Goal: Task Accomplishment & Management: Manage account settings

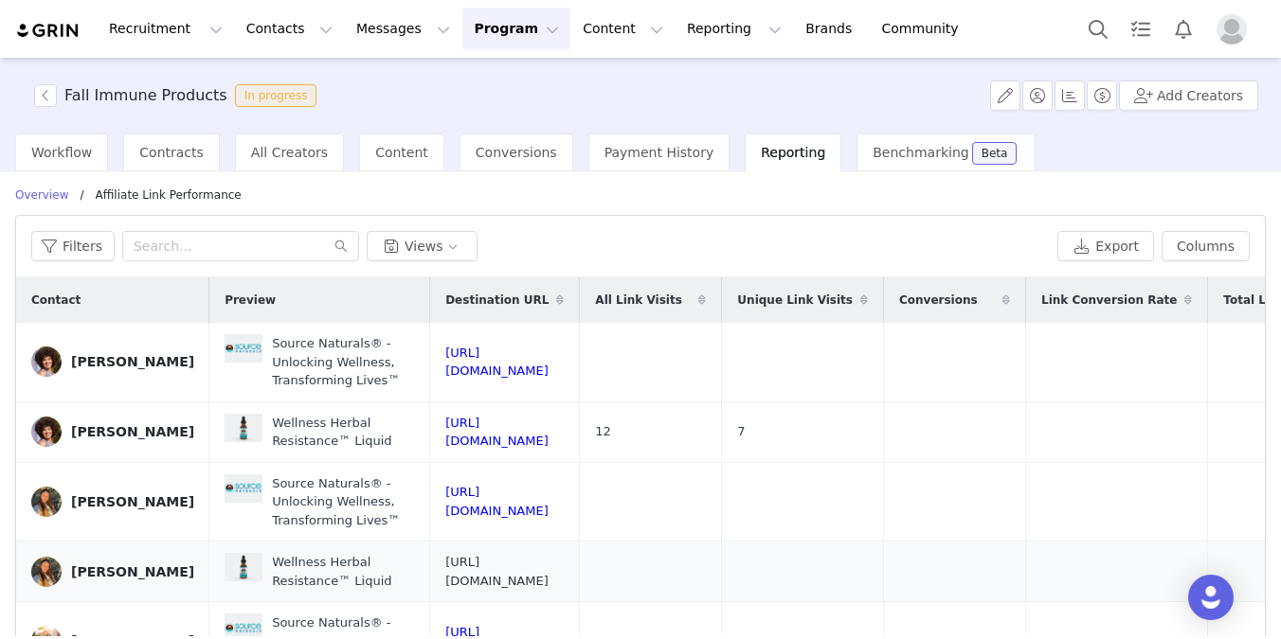
scroll to position [226, 0]
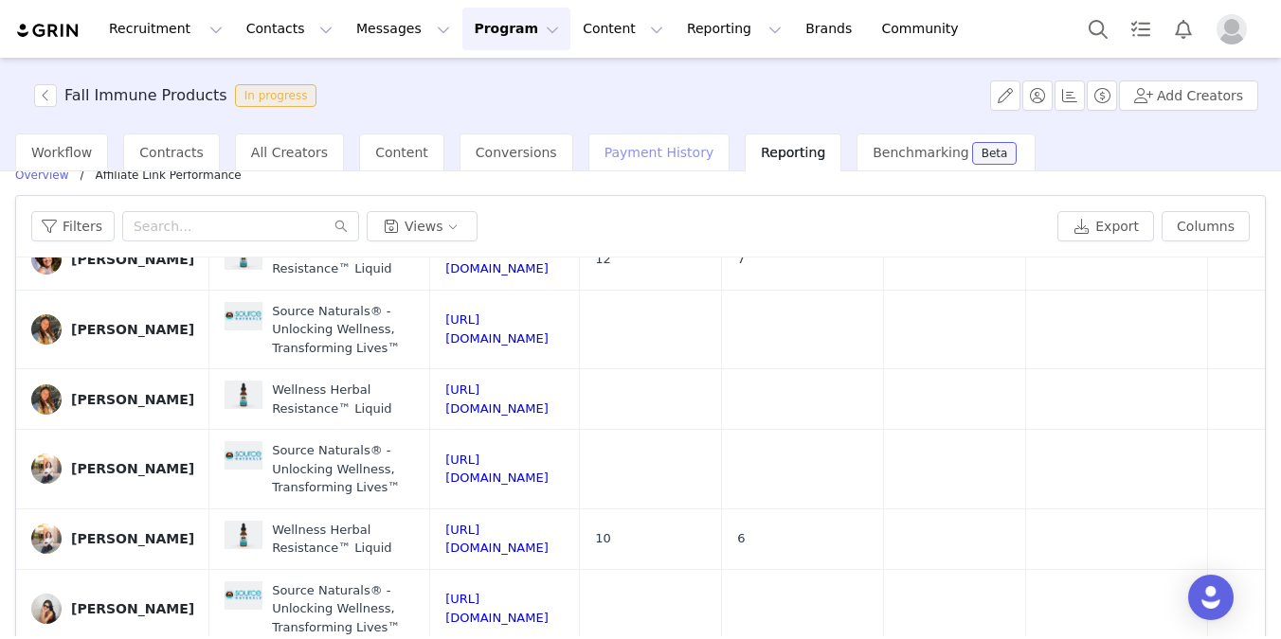
click at [654, 153] on span "Payment History" at bounding box center [659, 152] width 110 height 15
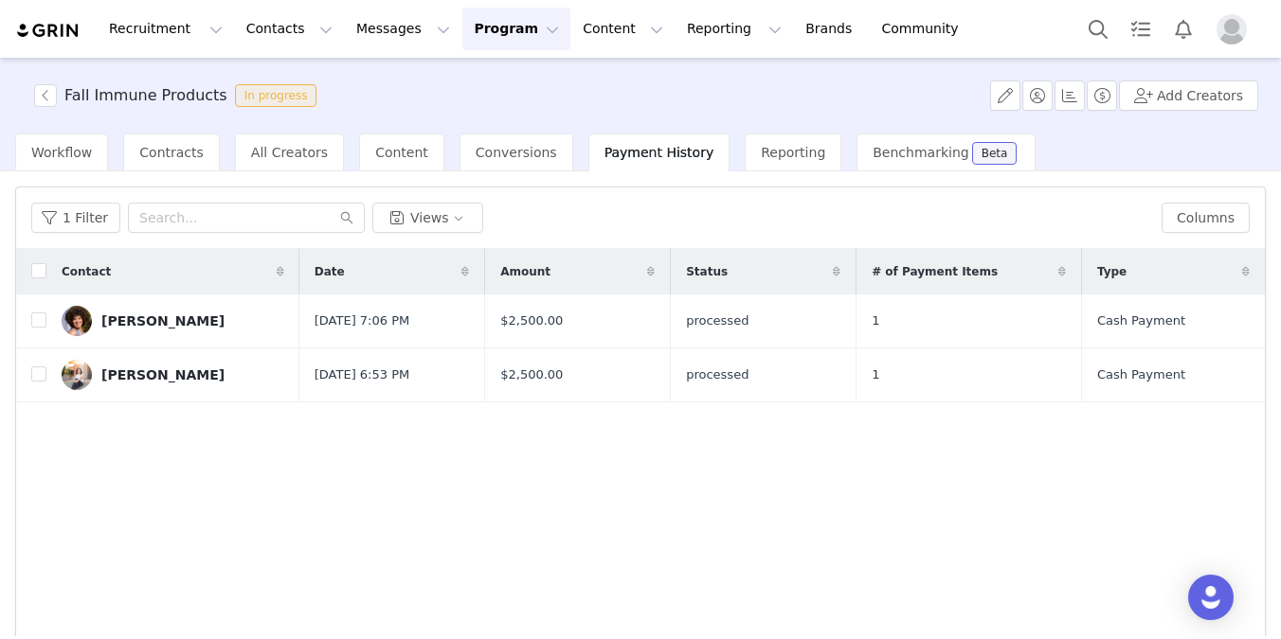
click at [1211, 33] on button "Profile" at bounding box center [1235, 29] width 61 height 30
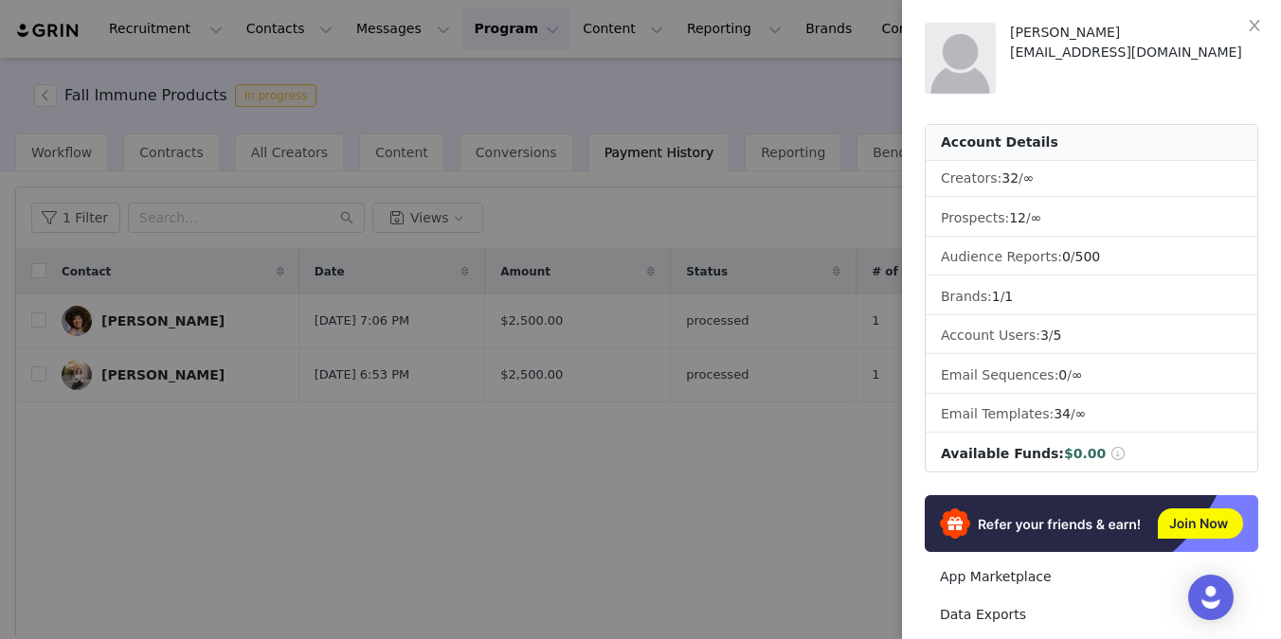
click at [832, 191] on div at bounding box center [640, 319] width 1281 height 639
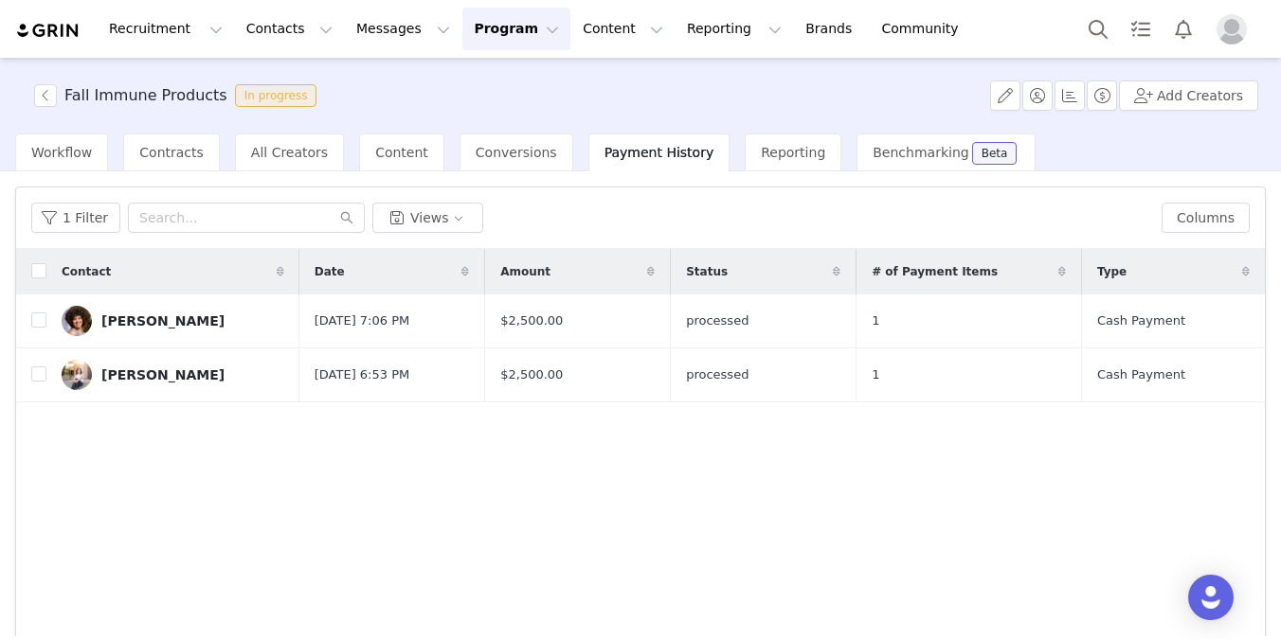
click at [470, 33] on button "Program Program" at bounding box center [516, 29] width 108 height 43
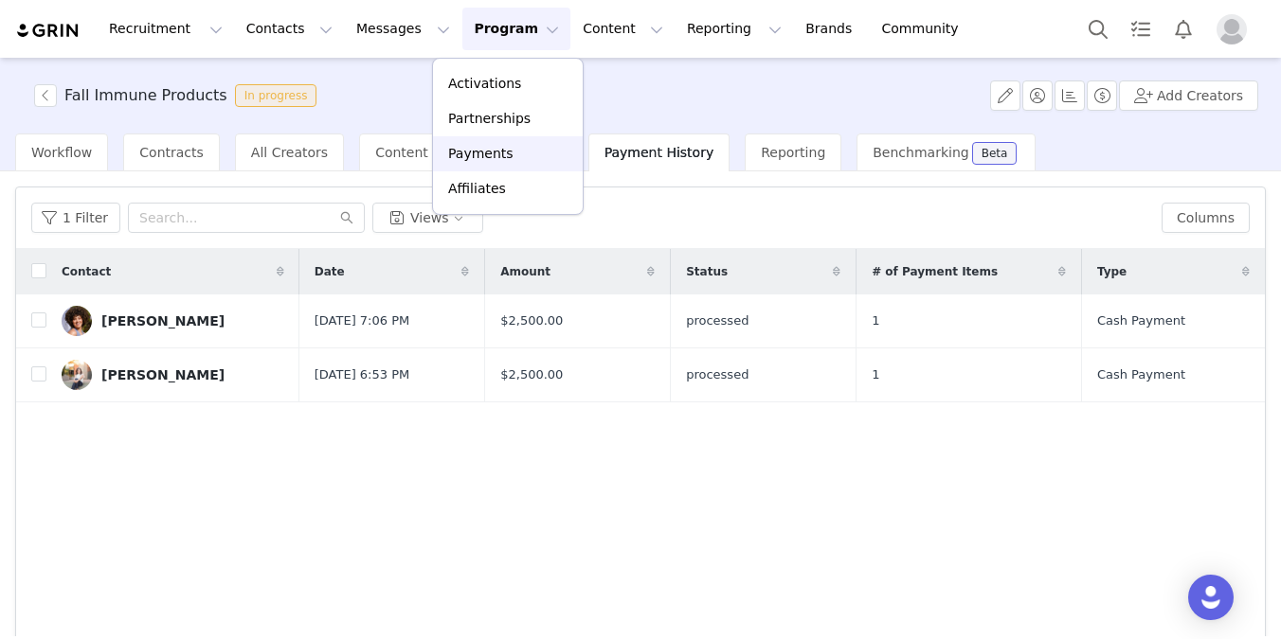
click at [458, 155] on p "Payments" at bounding box center [480, 154] width 65 height 20
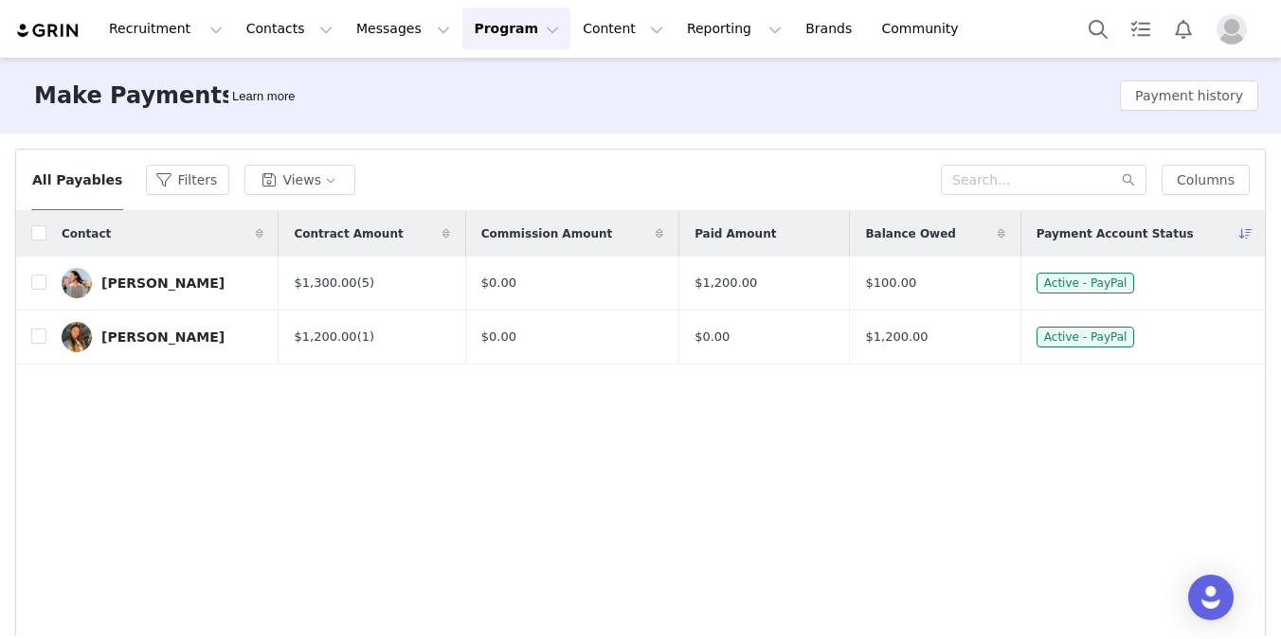
click at [1238, 33] on img "Profile" at bounding box center [1231, 29] width 30 height 30
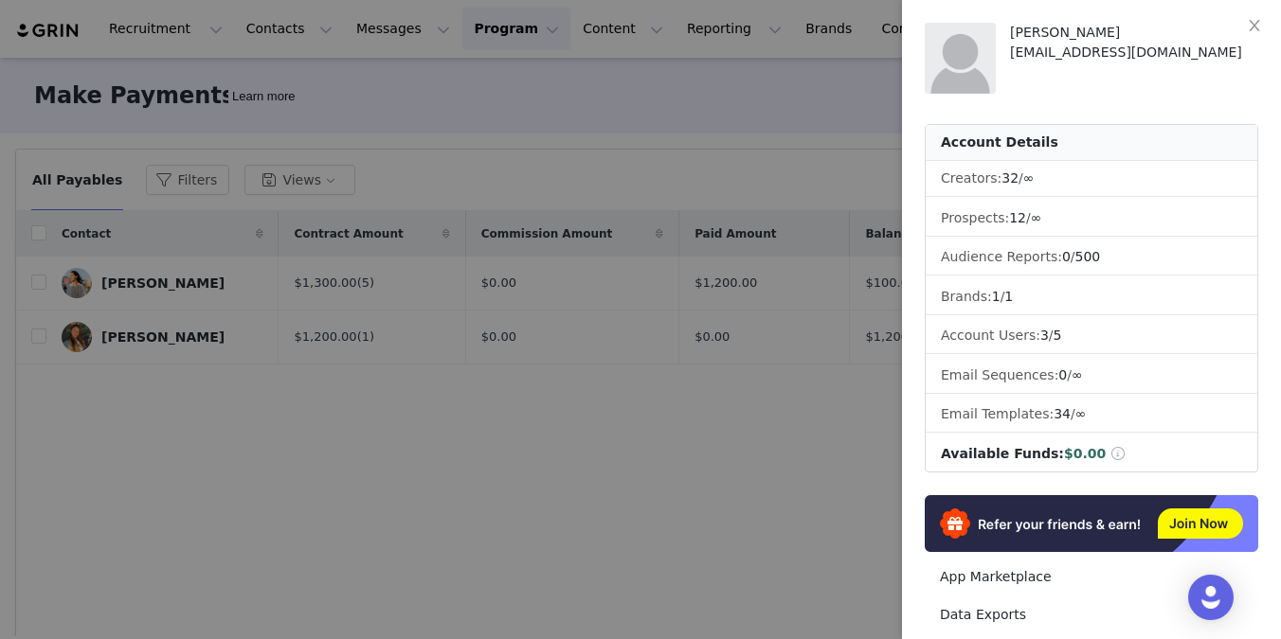
scroll to position [320, 0]
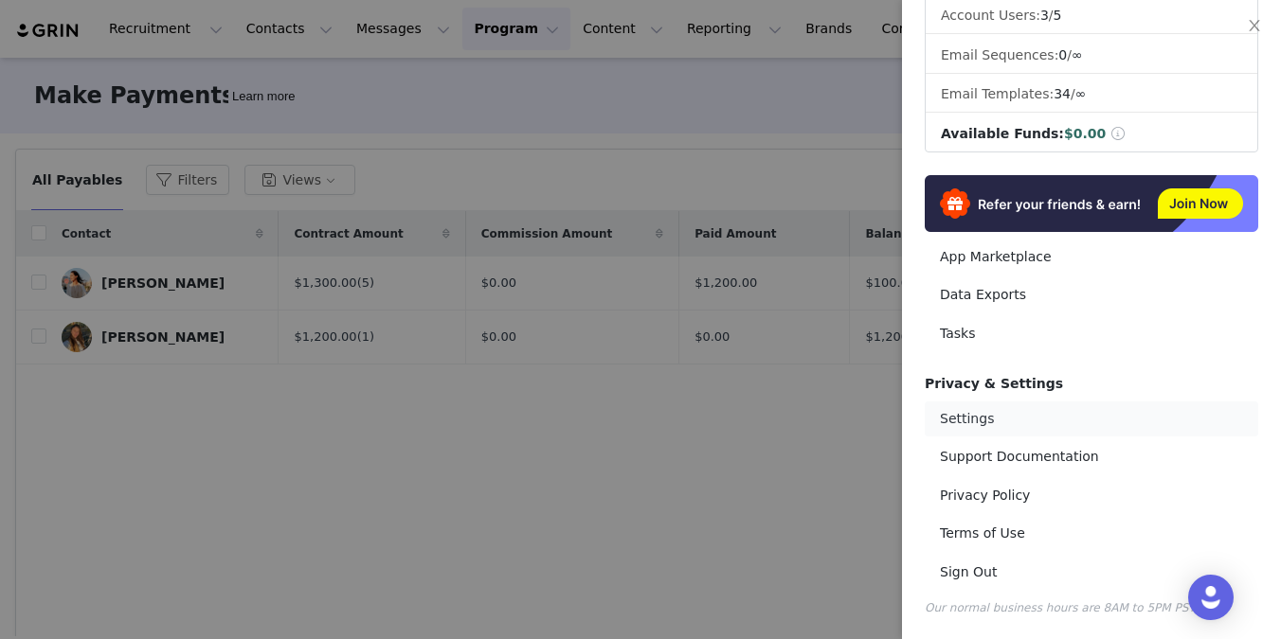
click at [1004, 428] on link "Settings" at bounding box center [1090, 419] width 333 height 35
select select "UTC"
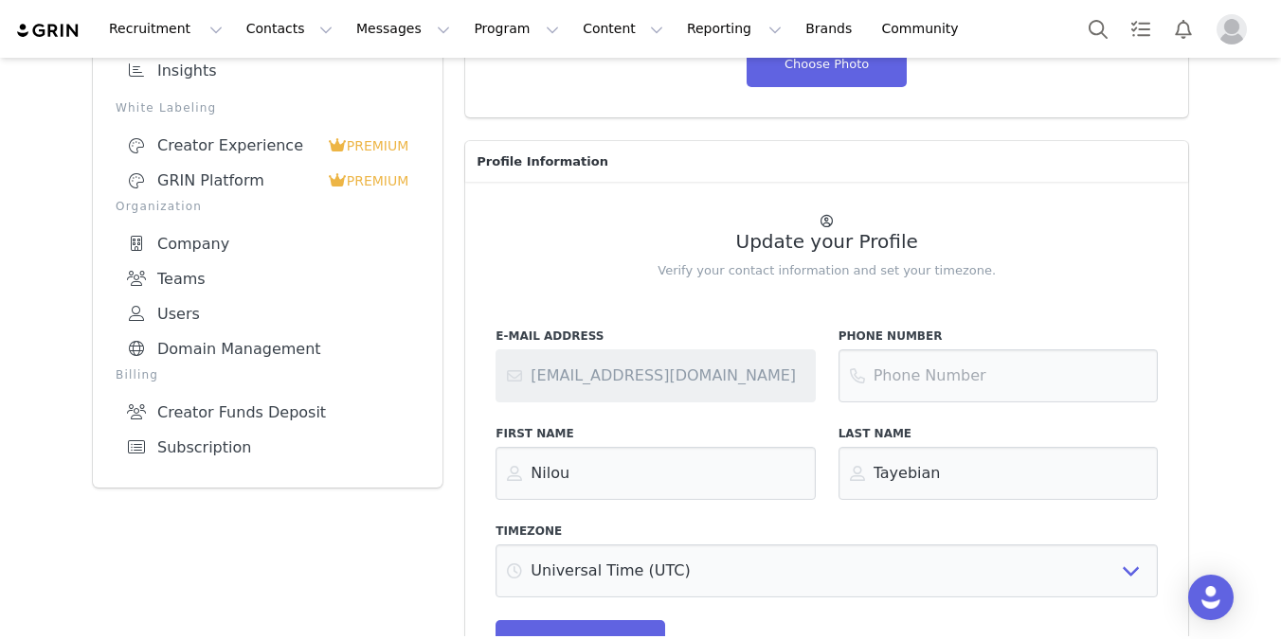
scroll to position [423, 0]
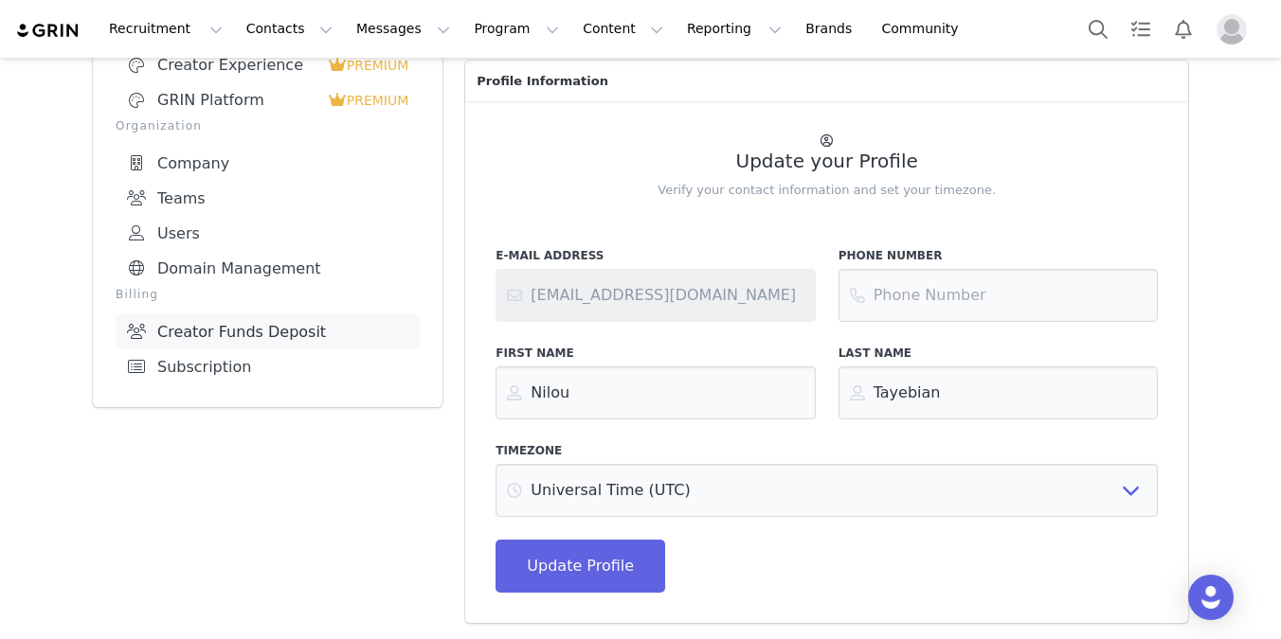
click at [254, 317] on link "Creator Funds Deposit" at bounding box center [268, 331] width 304 height 35
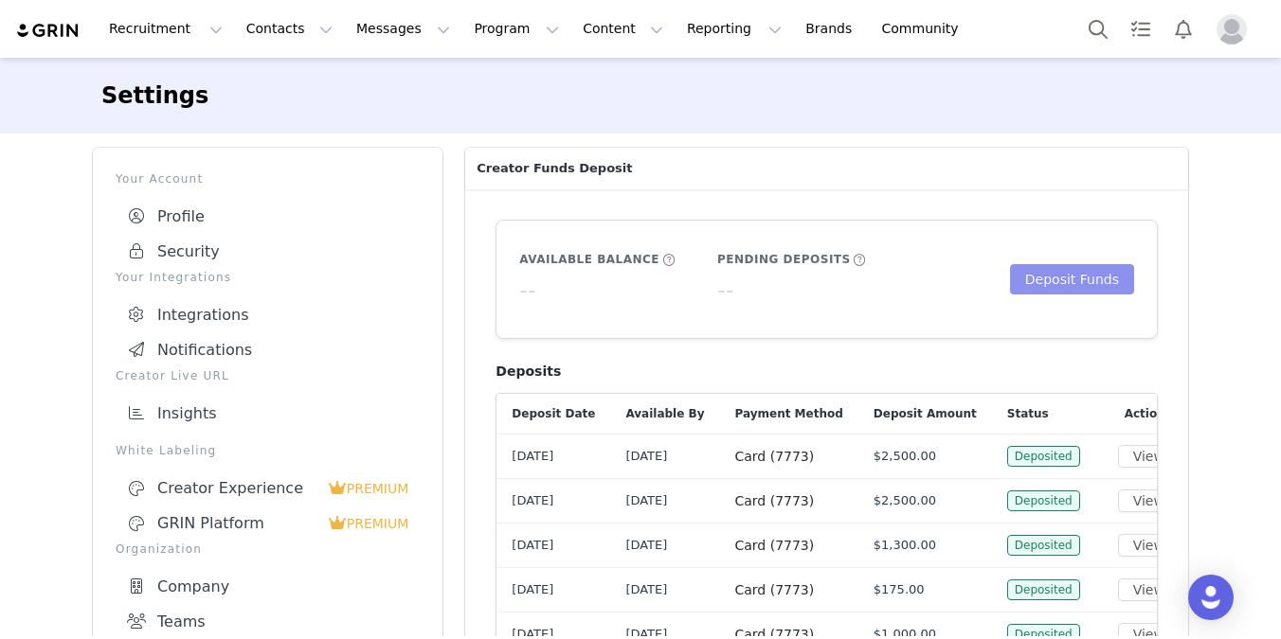
click at [1040, 278] on button "Deposit Funds" at bounding box center [1072, 279] width 124 height 30
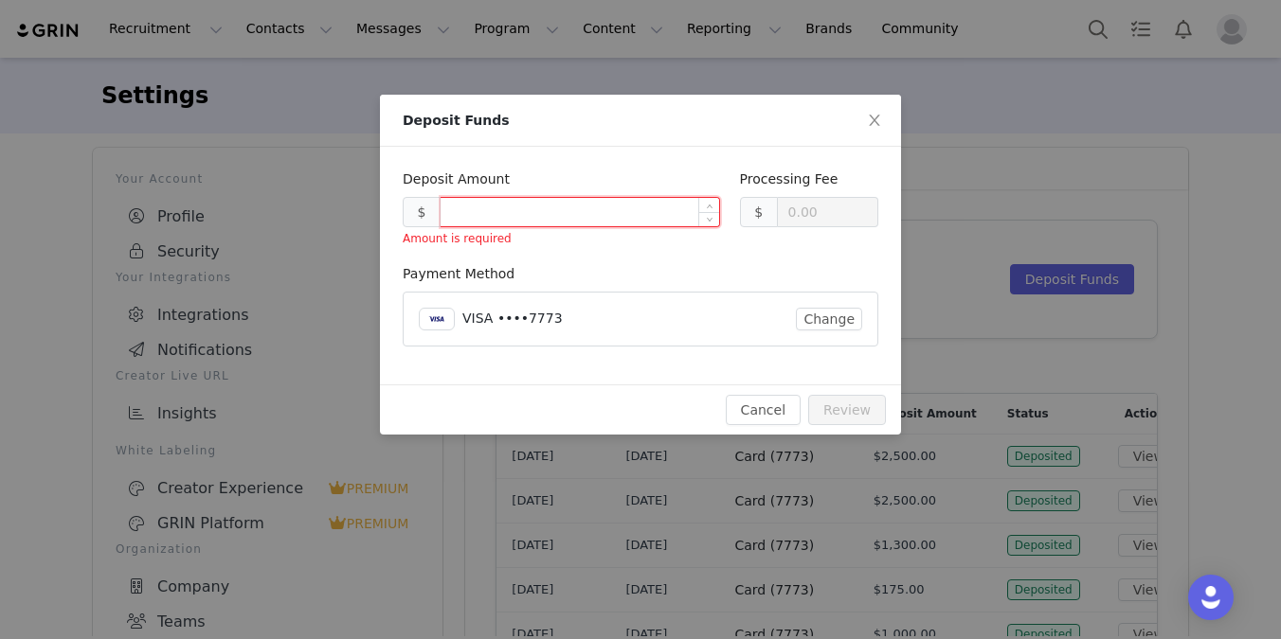
type input "0.30"
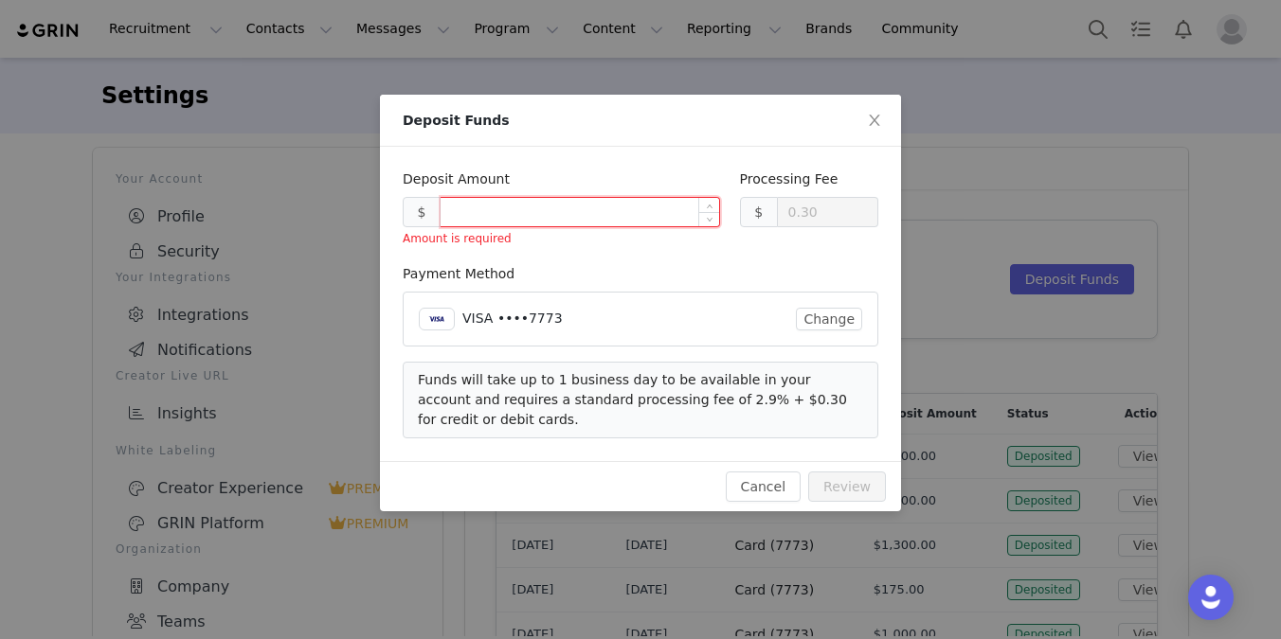
click at [568, 201] on input at bounding box center [579, 212] width 278 height 28
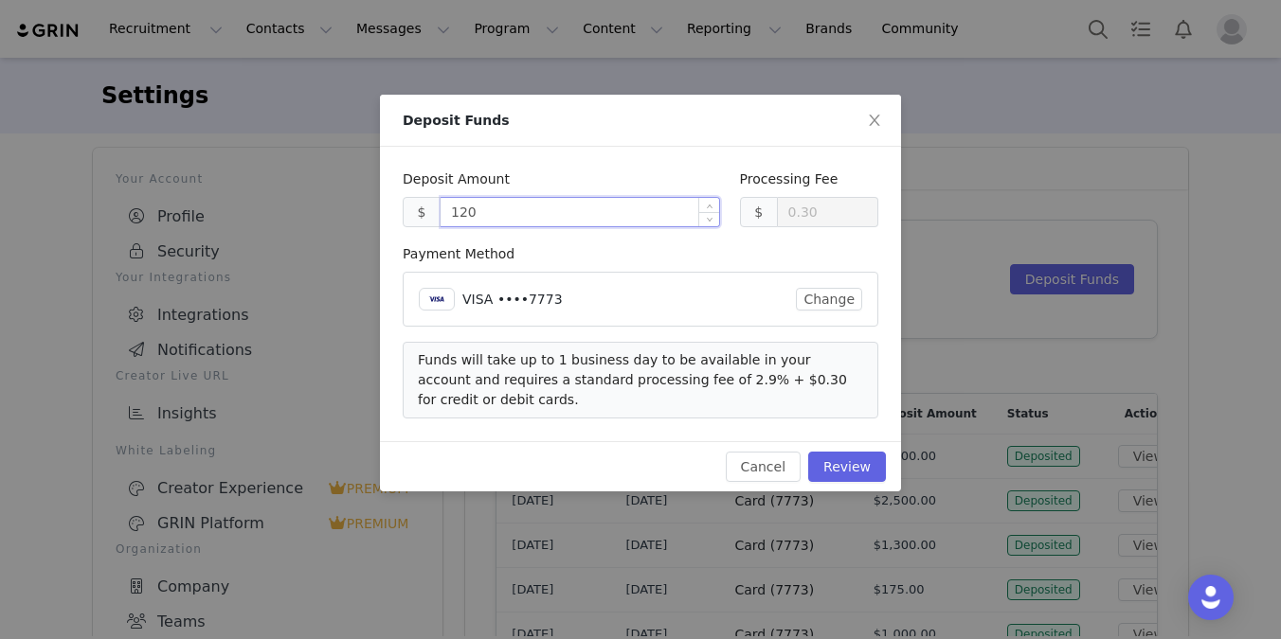
type input "1200"
type input "35.10"
type input "1200.00"
click at [867, 463] on button "Review" at bounding box center [847, 467] width 78 height 30
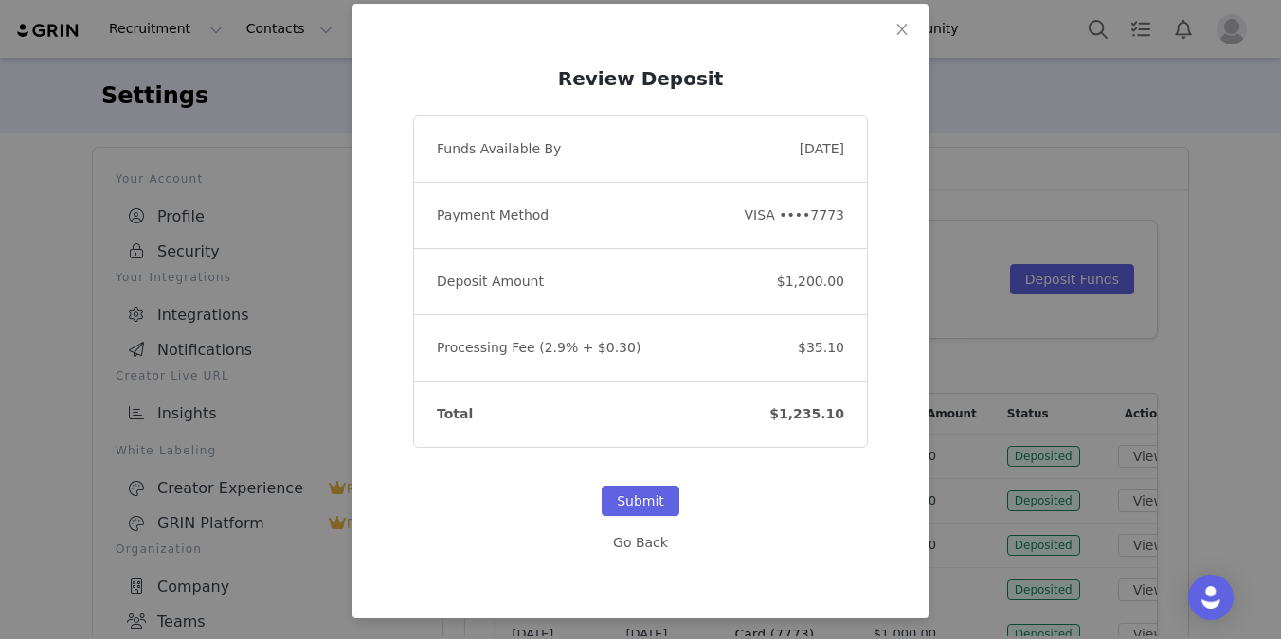
scroll to position [93, 0]
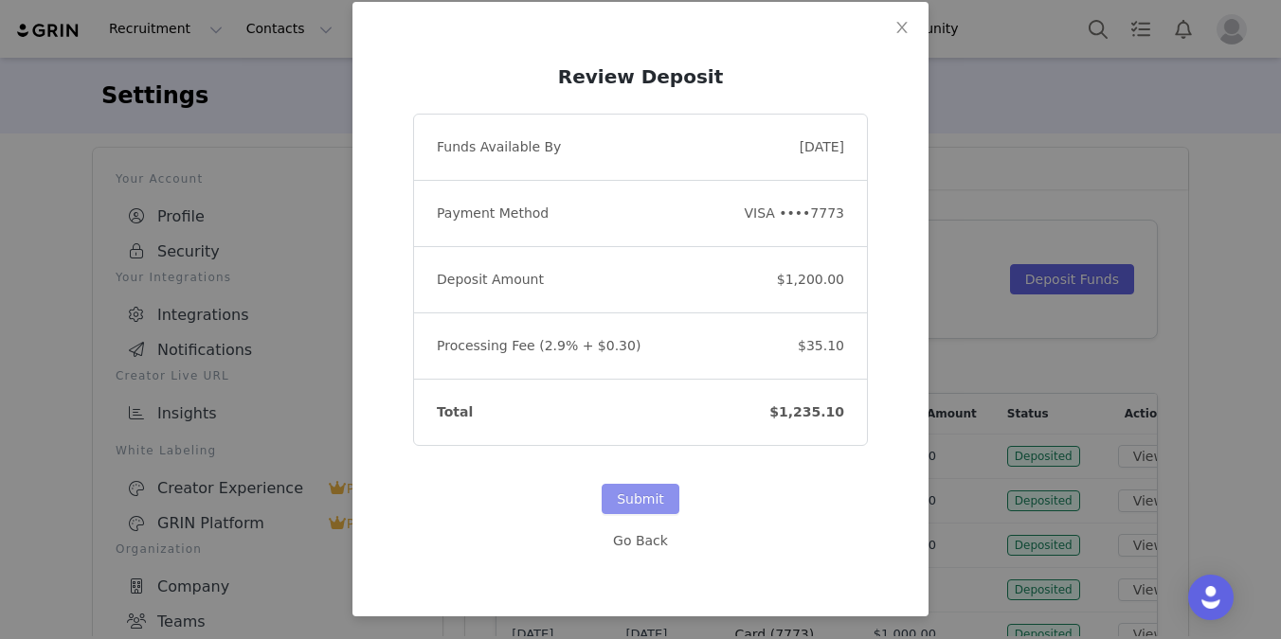
click at [643, 504] on button "Submit" at bounding box center [640, 499] width 78 height 30
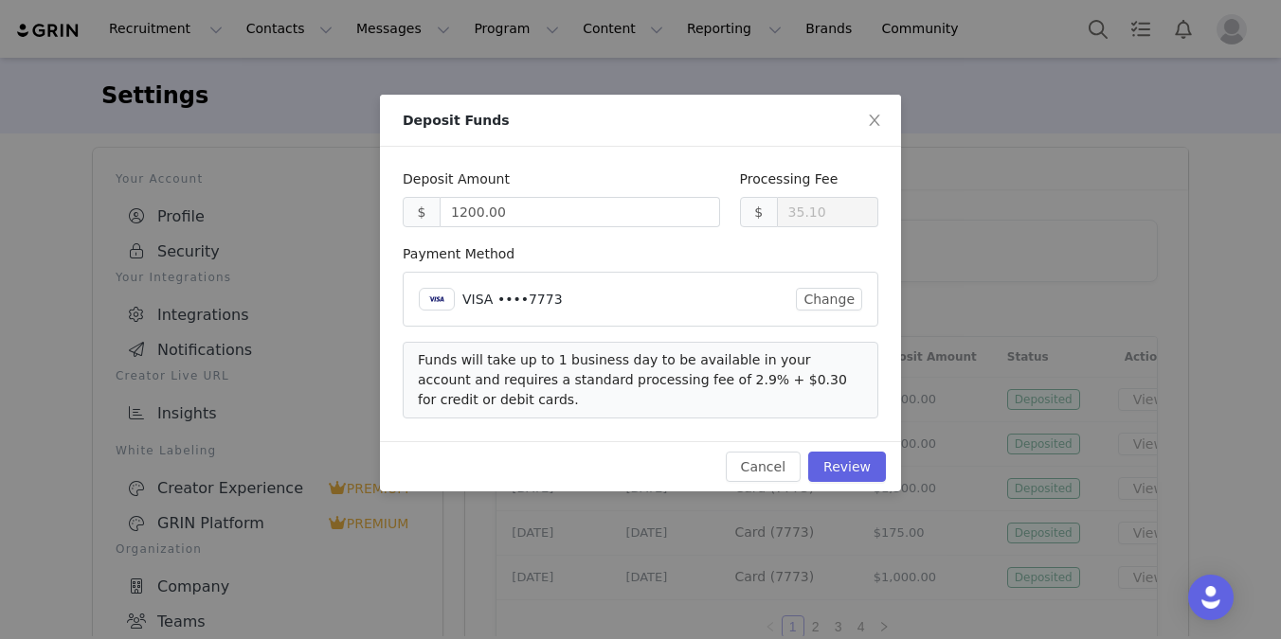
scroll to position [0, 0]
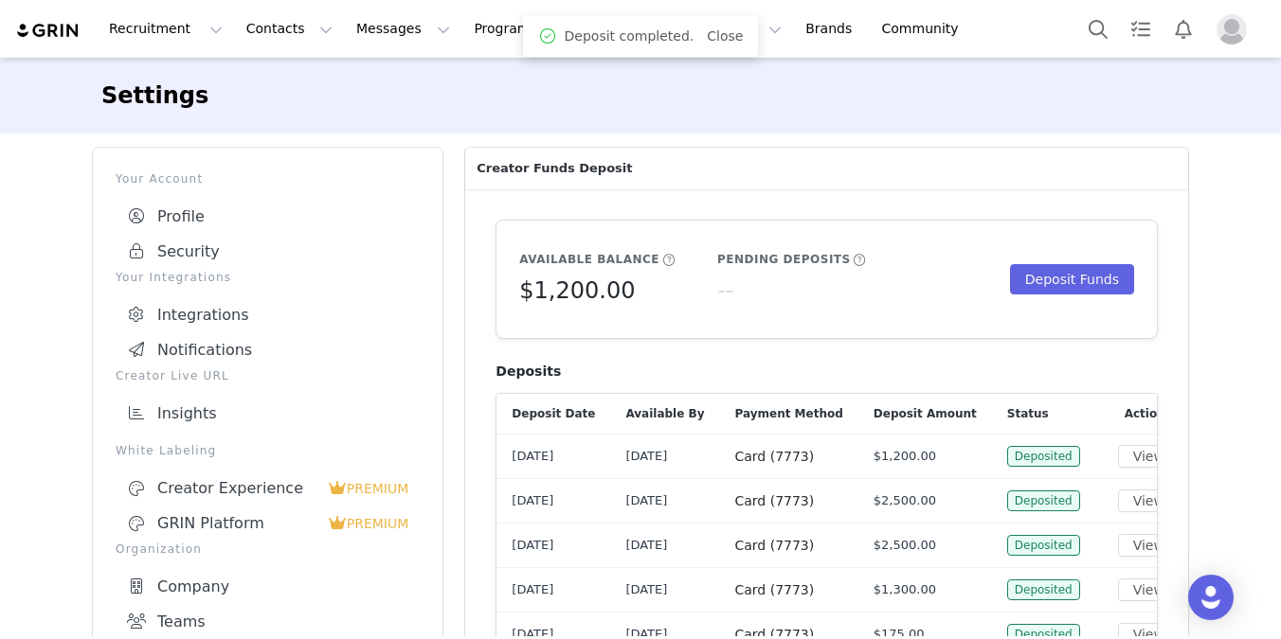
click at [708, 122] on div "Settings" at bounding box center [640, 95] width 1123 height 64
click at [720, 36] on link "Close" at bounding box center [725, 35] width 36 height 15
click at [505, 34] on button "Program Program" at bounding box center [516, 29] width 108 height 43
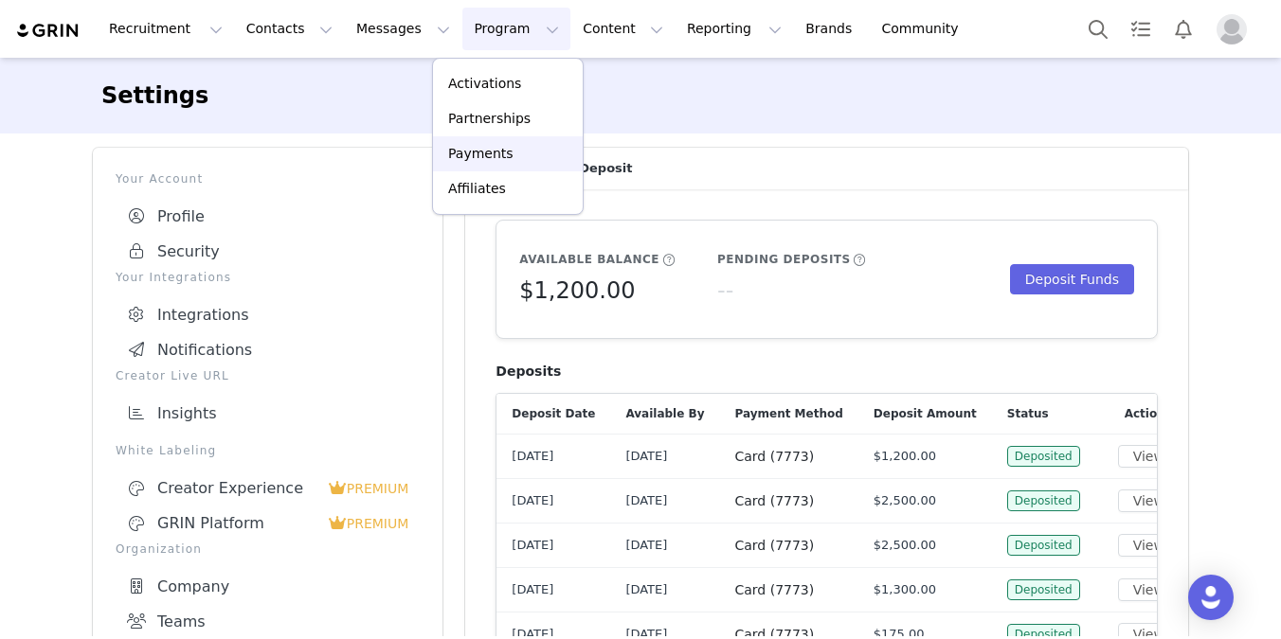
click at [486, 159] on p "Payments" at bounding box center [480, 154] width 65 height 20
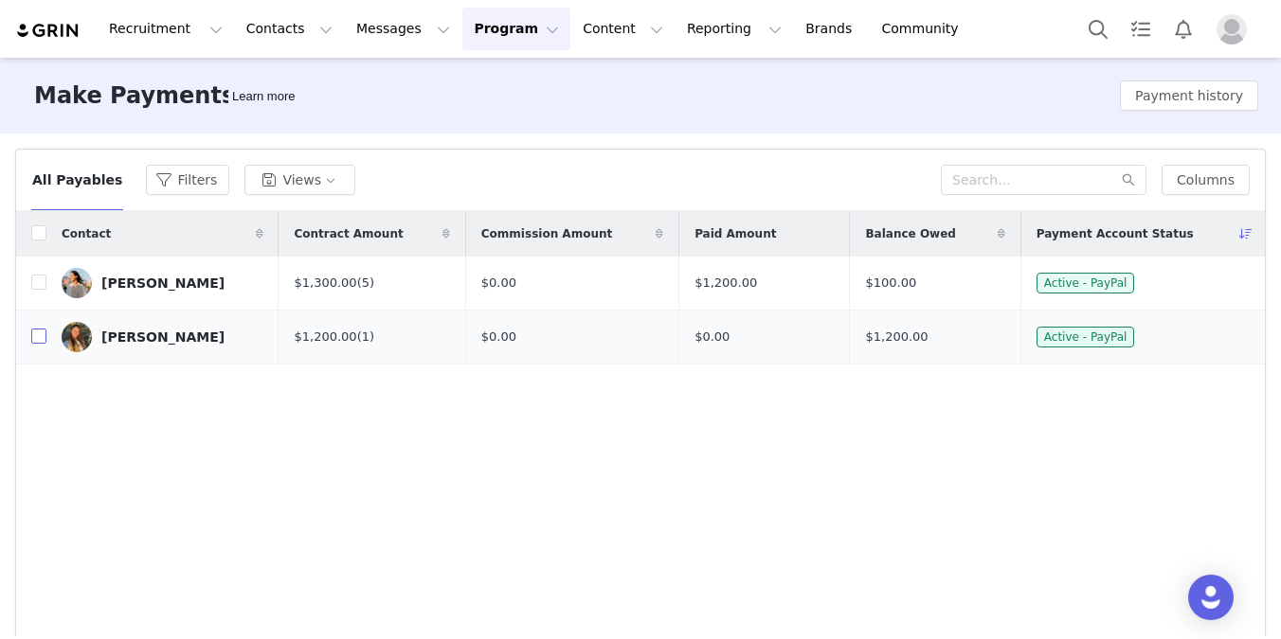
click at [38, 334] on input "checkbox" at bounding box center [38, 336] width 15 height 15
checkbox input "true"
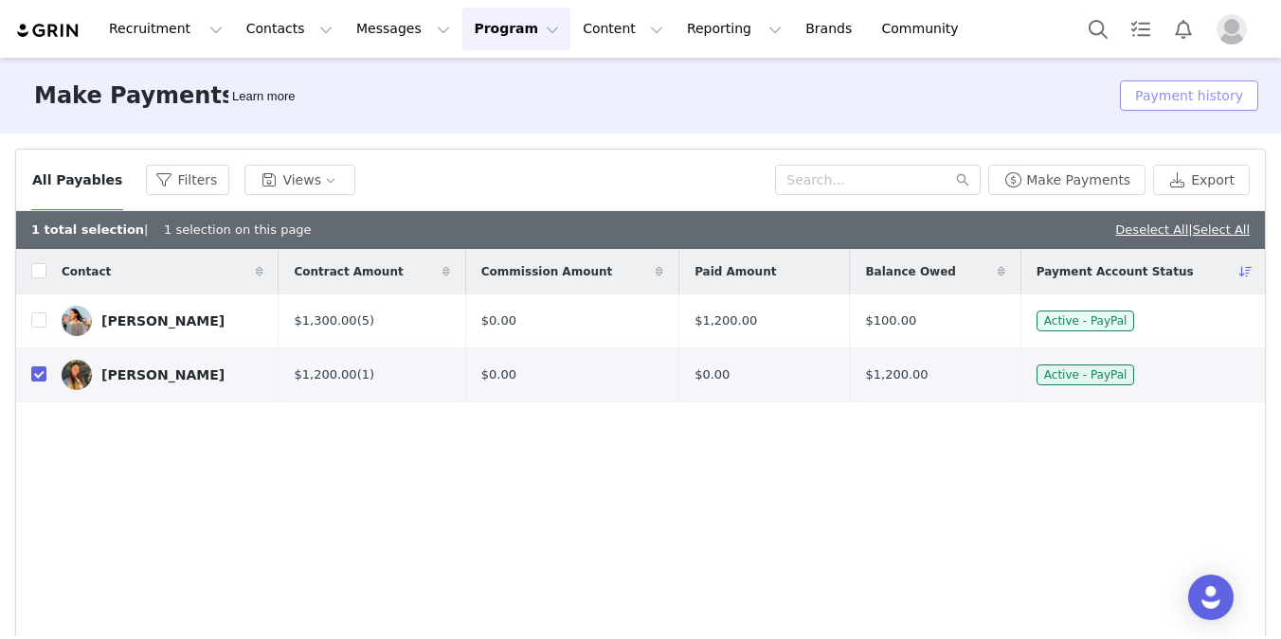
click at [1217, 96] on button "Payment history" at bounding box center [1189, 96] width 138 height 30
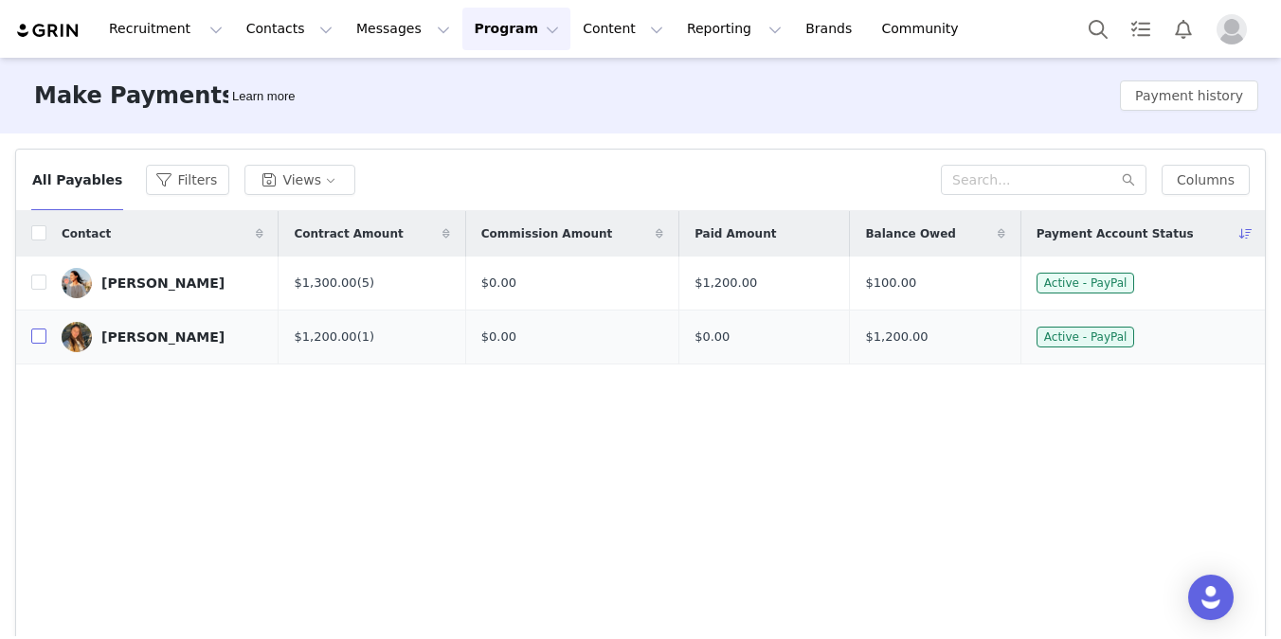
click at [34, 345] on label at bounding box center [38, 338] width 15 height 20
click at [34, 344] on input "checkbox" at bounding box center [38, 336] width 15 height 15
checkbox input "true"
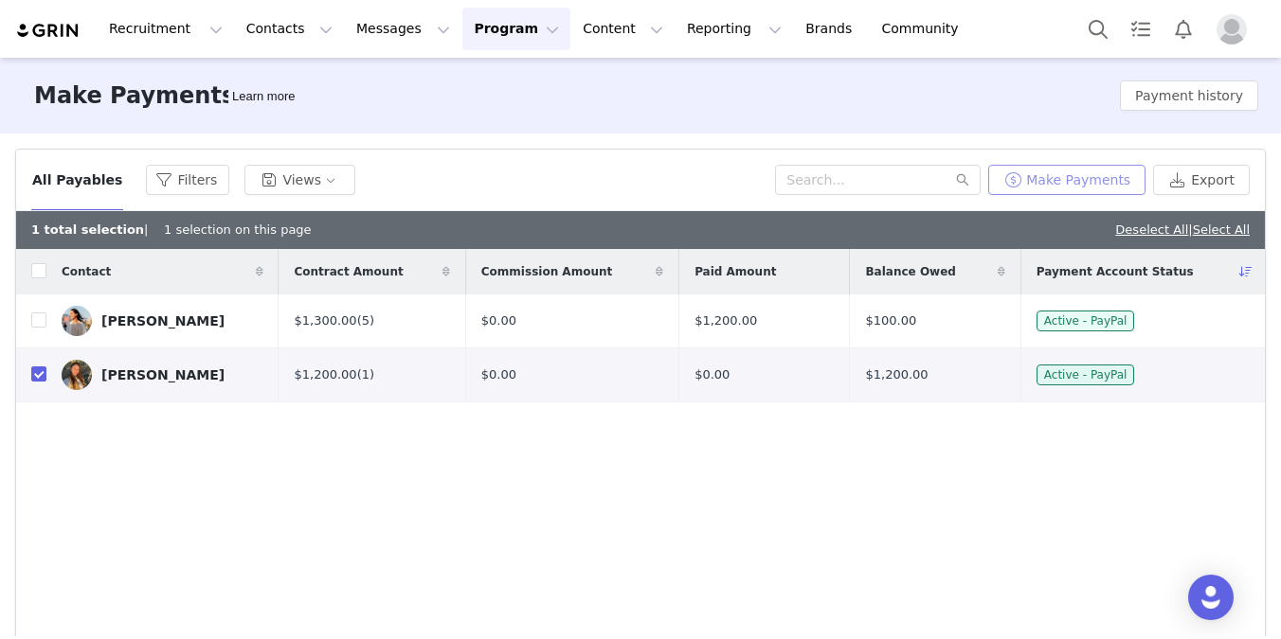
click at [1086, 186] on button "Make Payments" at bounding box center [1066, 180] width 157 height 30
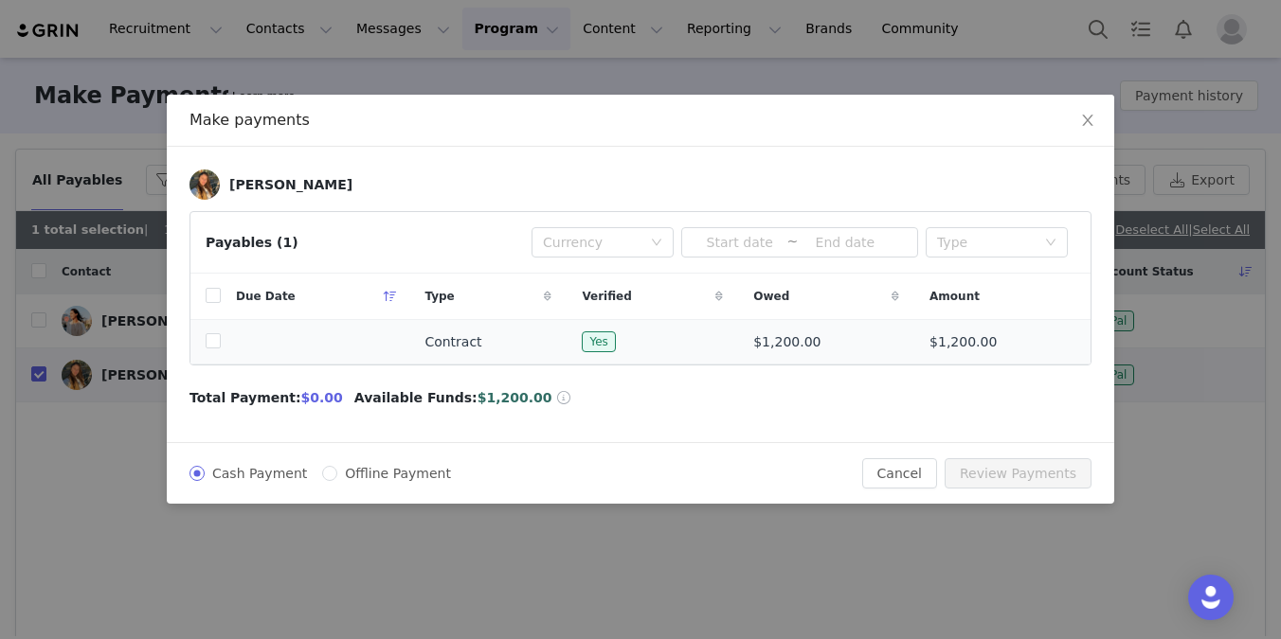
click at [237, 341] on td at bounding box center [315, 342] width 188 height 45
click at [210, 342] on input "checkbox" at bounding box center [213, 340] width 15 height 15
checkbox input "true"
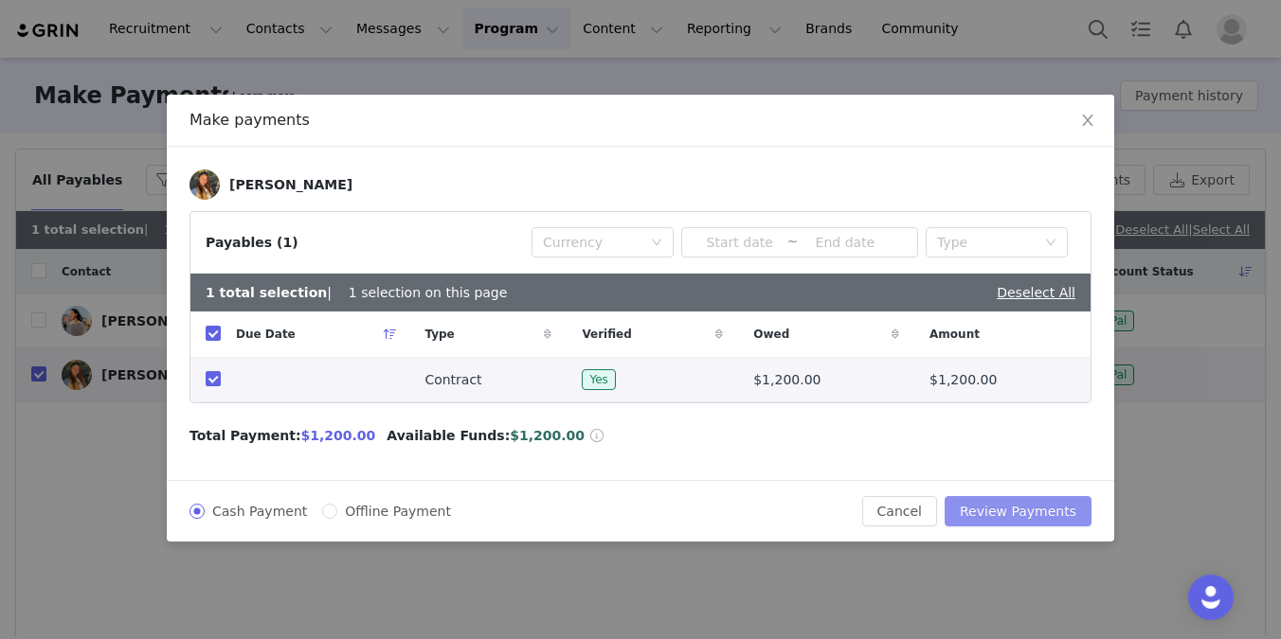
click at [1007, 506] on button "Review Payments" at bounding box center [1017, 511] width 147 height 30
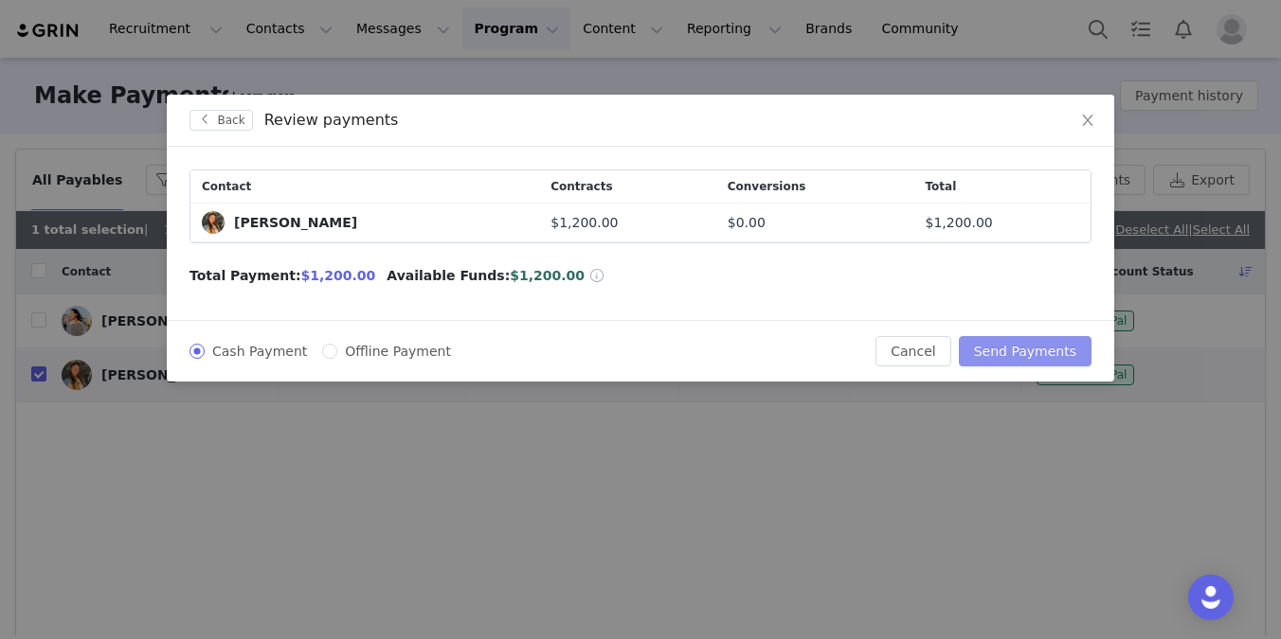
click at [1010, 352] on button "Send Payments" at bounding box center [1025, 351] width 133 height 30
